Goal: Task Accomplishment & Management: Manage account settings

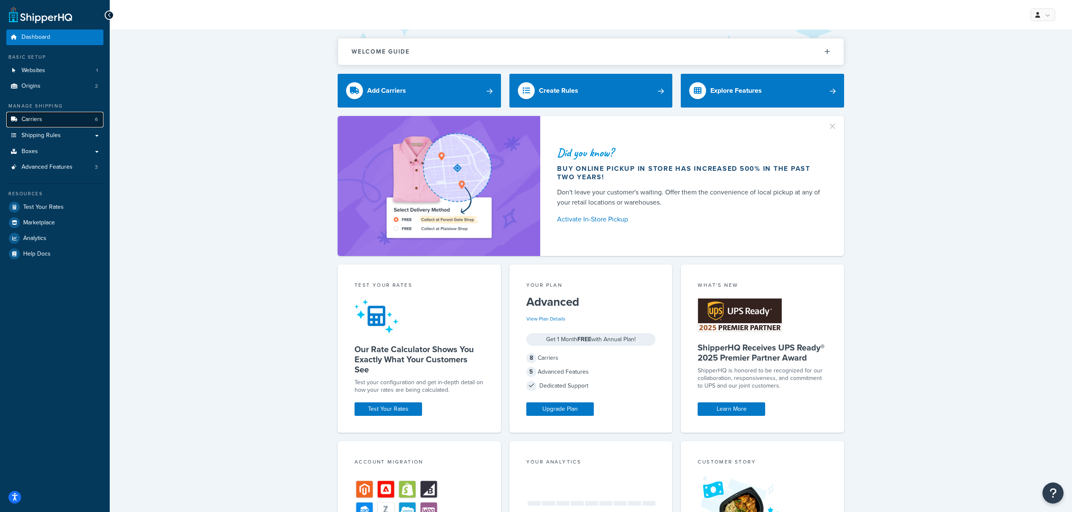
click at [78, 120] on link "Carriers 6" at bounding box center [54, 120] width 97 height 16
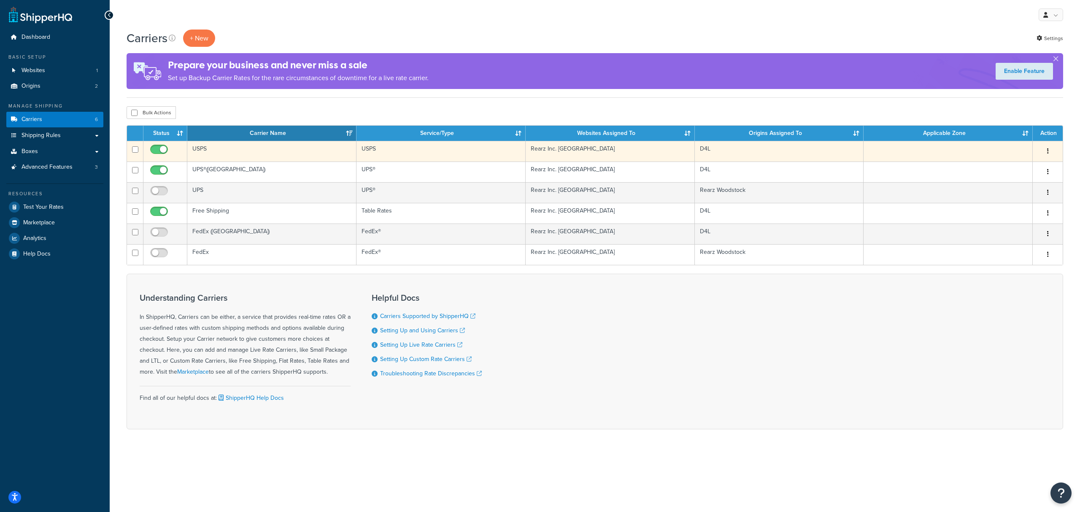
click at [246, 154] on td "USPS" at bounding box center [271, 151] width 169 height 21
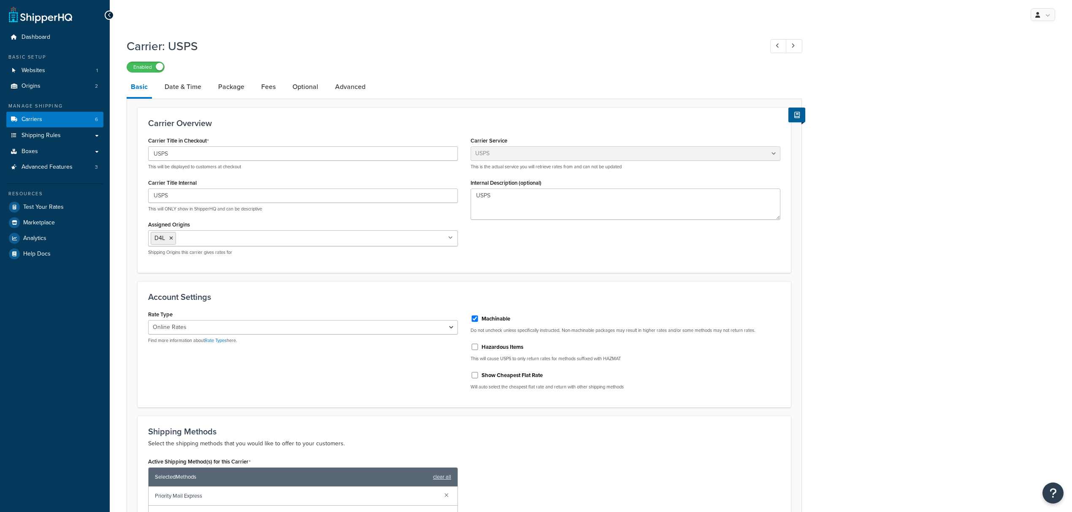
select select "usps"
select select "ONLINE"
click at [201, 84] on link "Date & Time" at bounding box center [182, 87] width 45 height 20
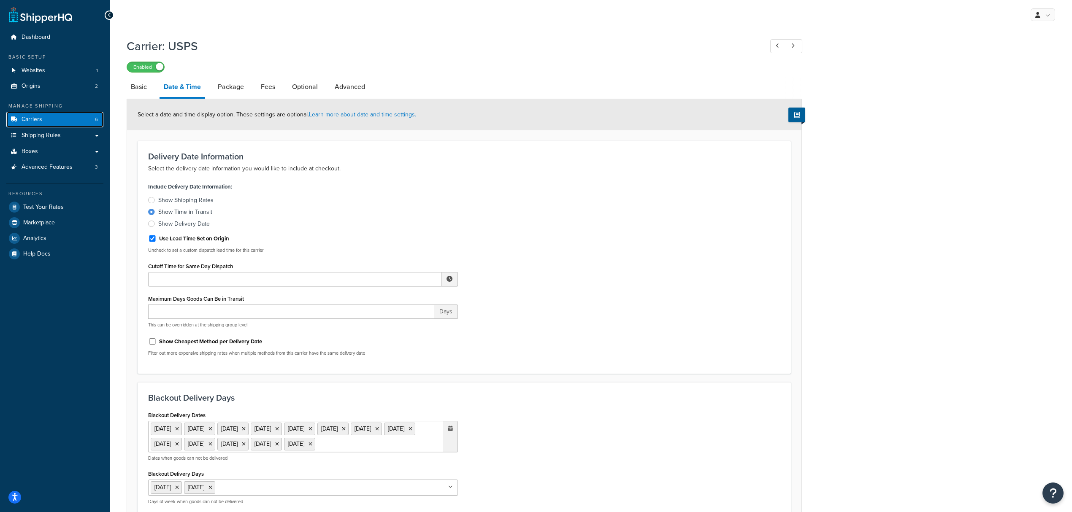
click at [61, 125] on link "Carriers 6" at bounding box center [54, 120] width 97 height 16
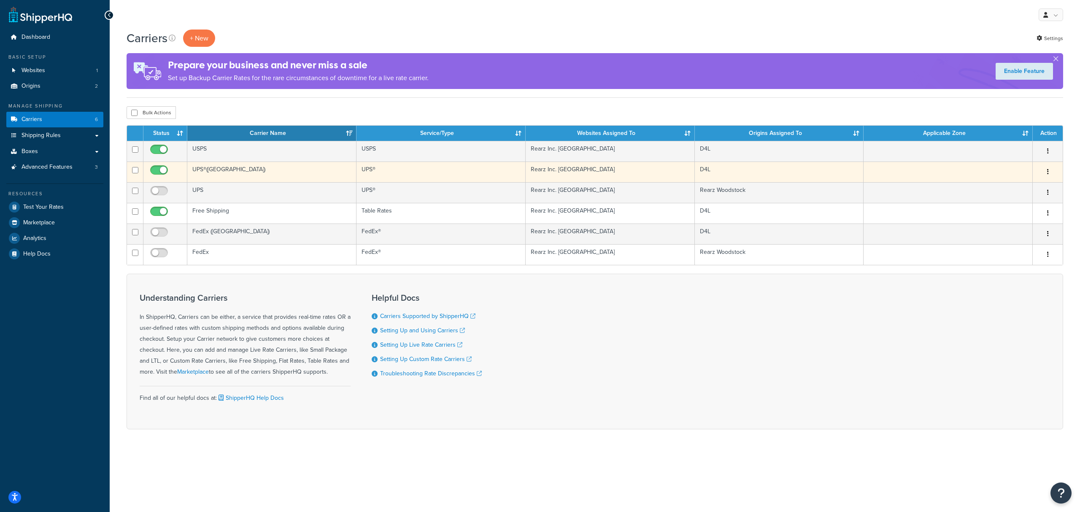
click at [238, 173] on td "UPS®(USA)" at bounding box center [271, 172] width 169 height 21
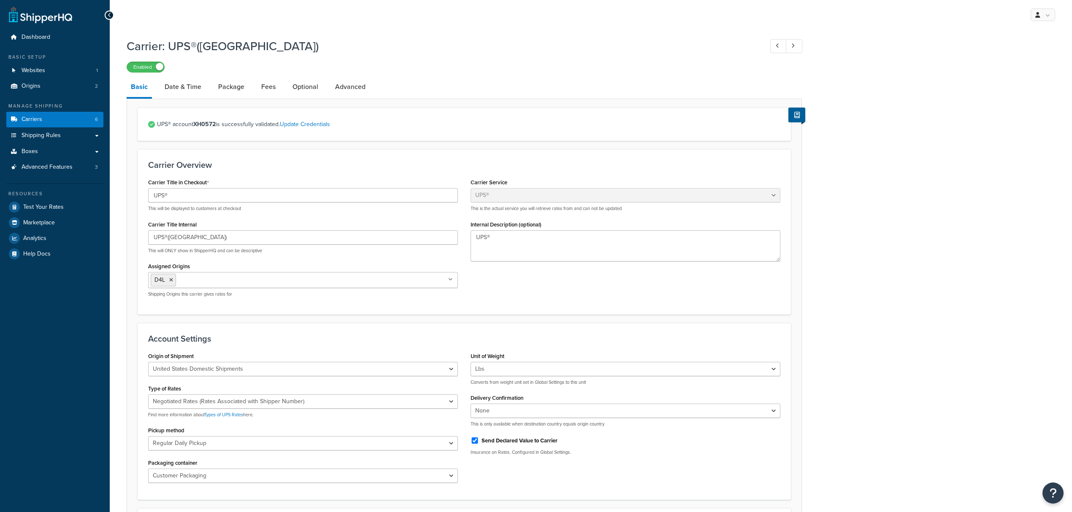
select select "ups"
click at [188, 81] on link "Date & Time" at bounding box center [182, 87] width 45 height 20
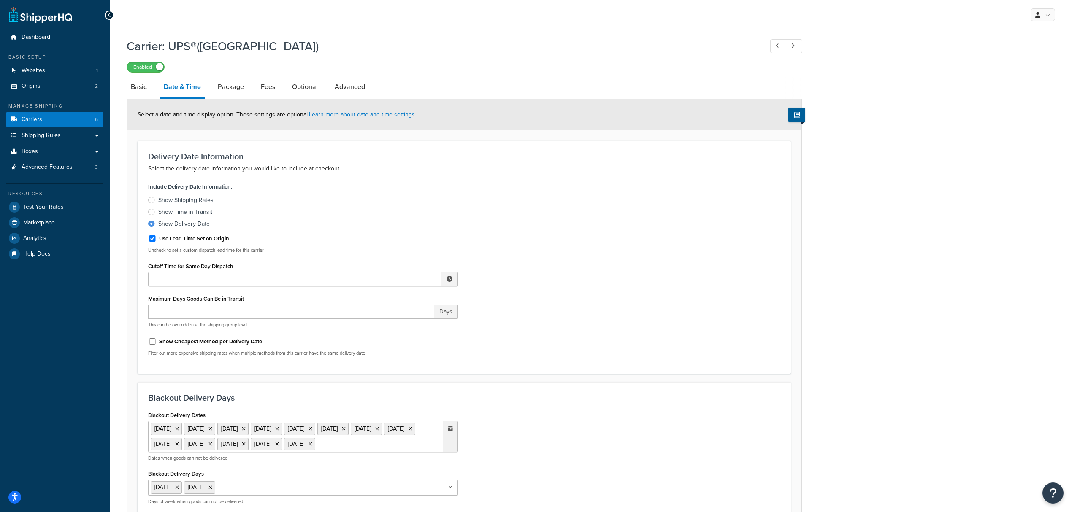
click at [198, 212] on div "Show Time in Transit" at bounding box center [185, 212] width 54 height 8
click at [0, 0] on input "Show Time in Transit" at bounding box center [0, 0] width 0 height 0
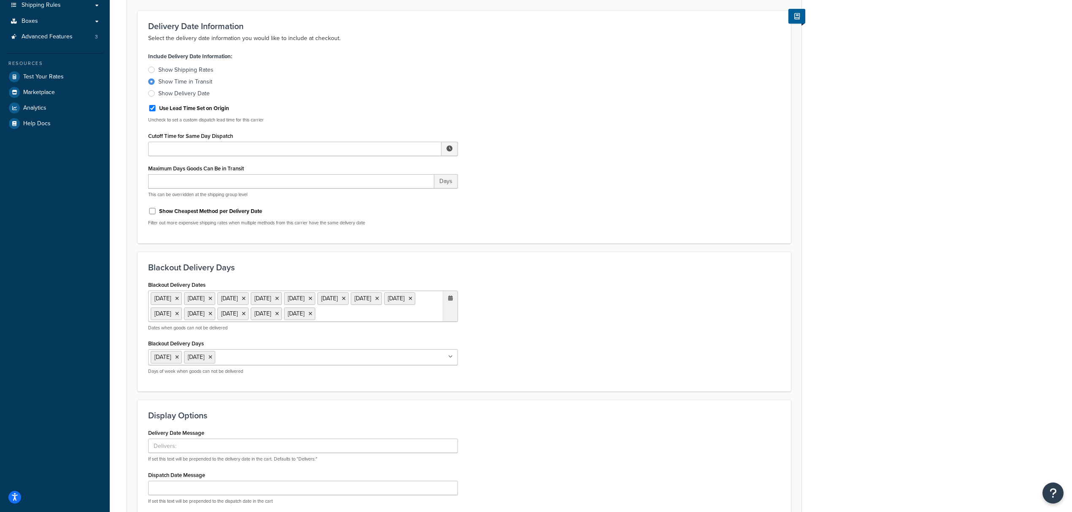
scroll to position [233, 0]
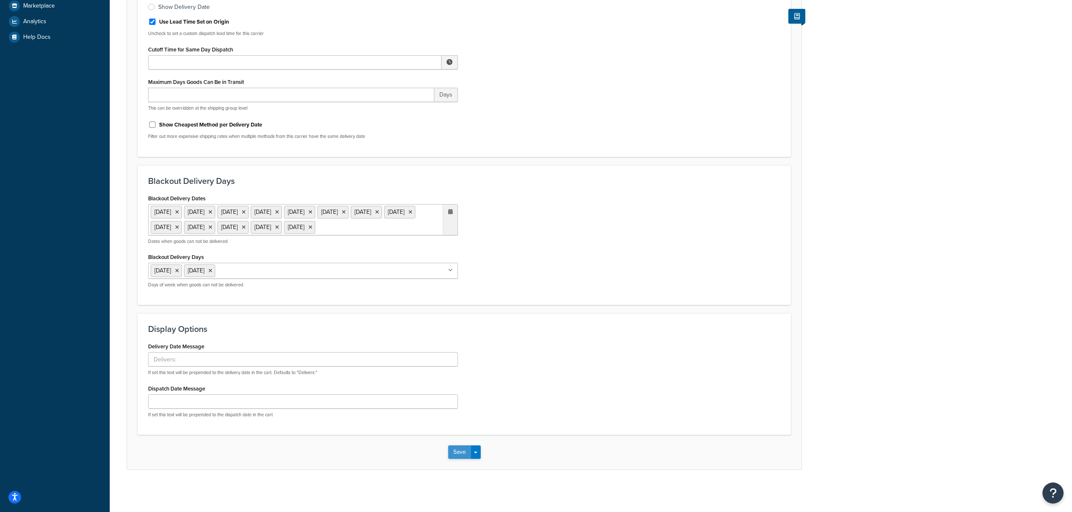
click at [458, 459] on button "Save" at bounding box center [459, 453] width 23 height 14
